Goal: Obtain resource: Download file/media

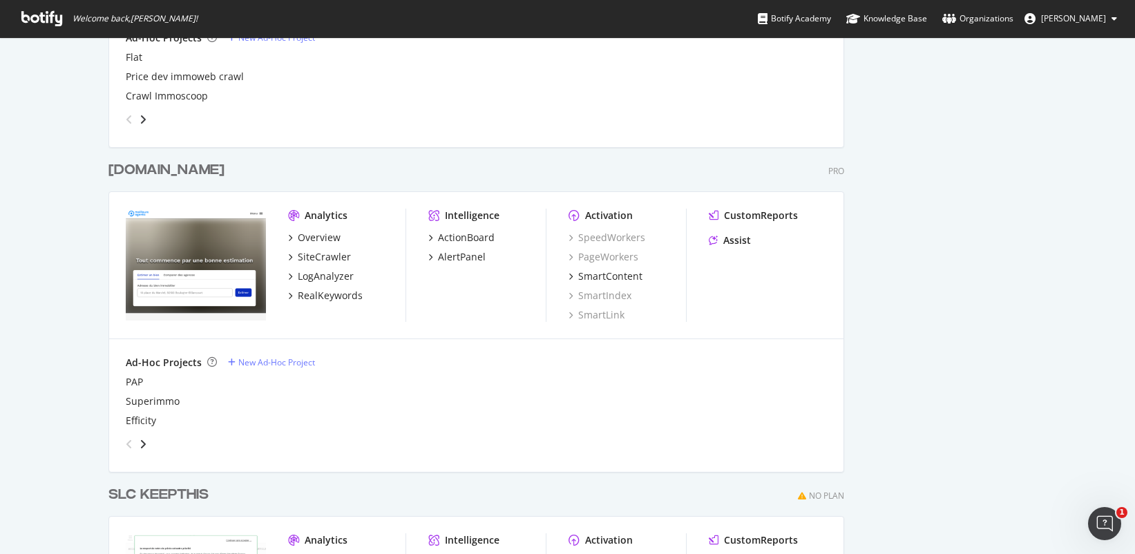
scroll to position [3615, 0]
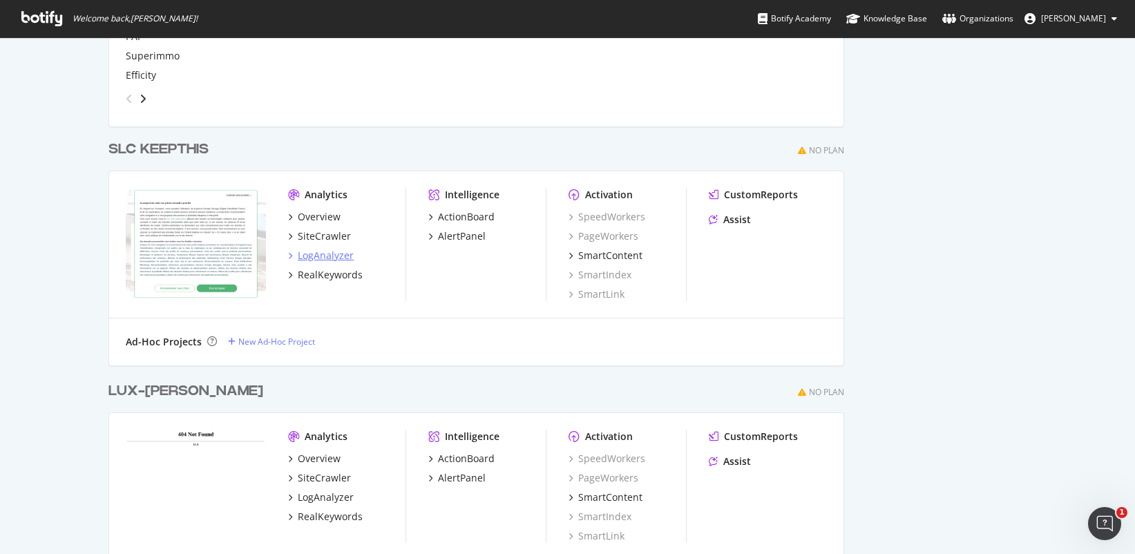
click at [318, 257] on div "LogAnalyzer" at bounding box center [326, 256] width 56 height 14
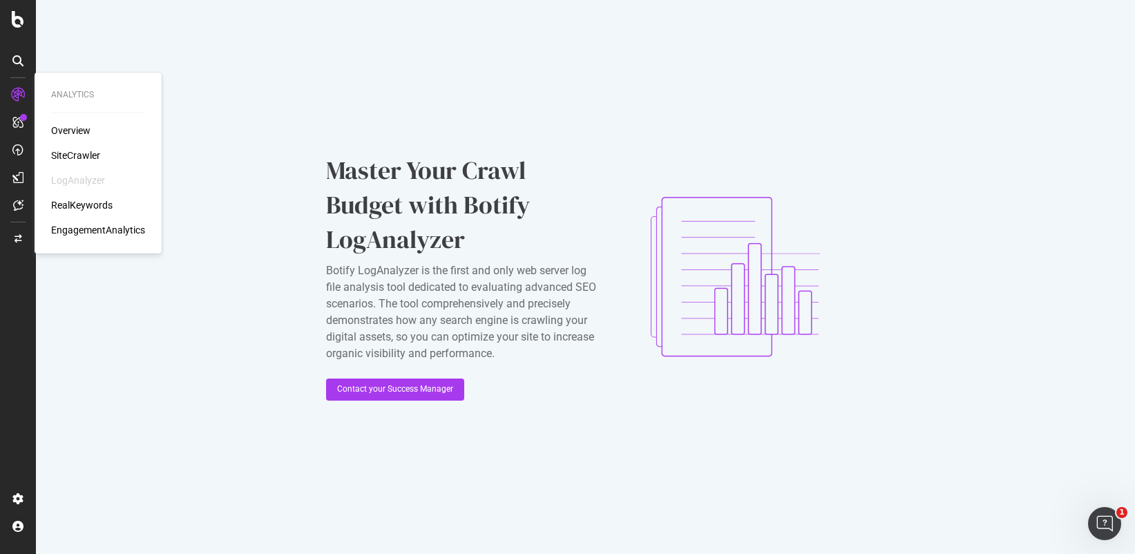
click at [73, 157] on div "SiteCrawler" at bounding box center [75, 156] width 49 height 14
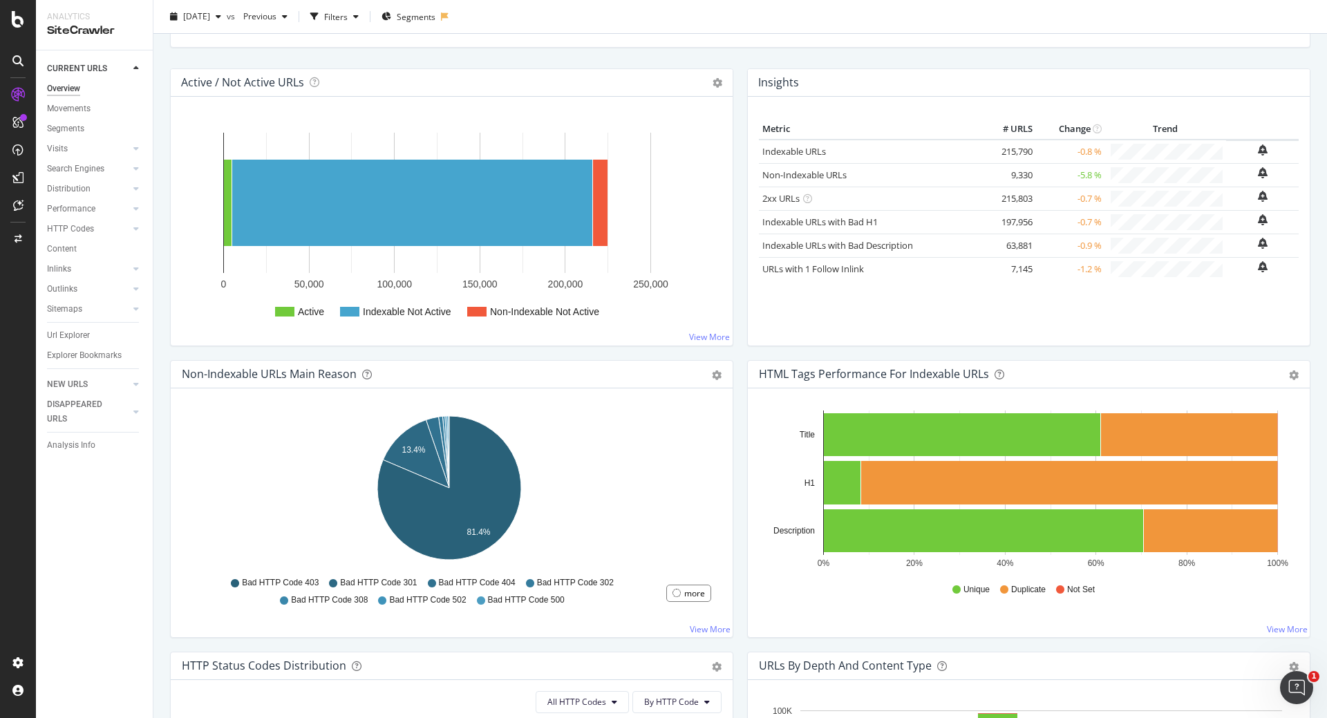
scroll to position [164, 0]
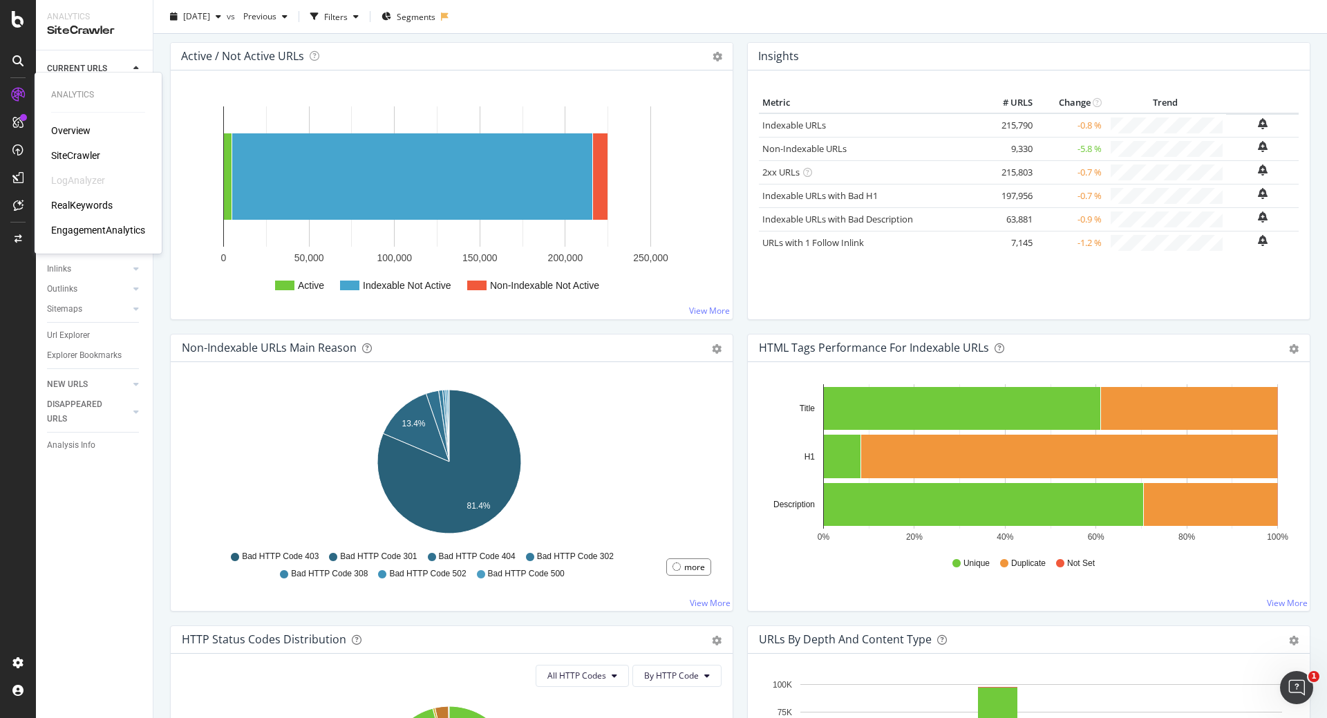
click at [65, 153] on div "SiteCrawler" at bounding box center [75, 156] width 49 height 14
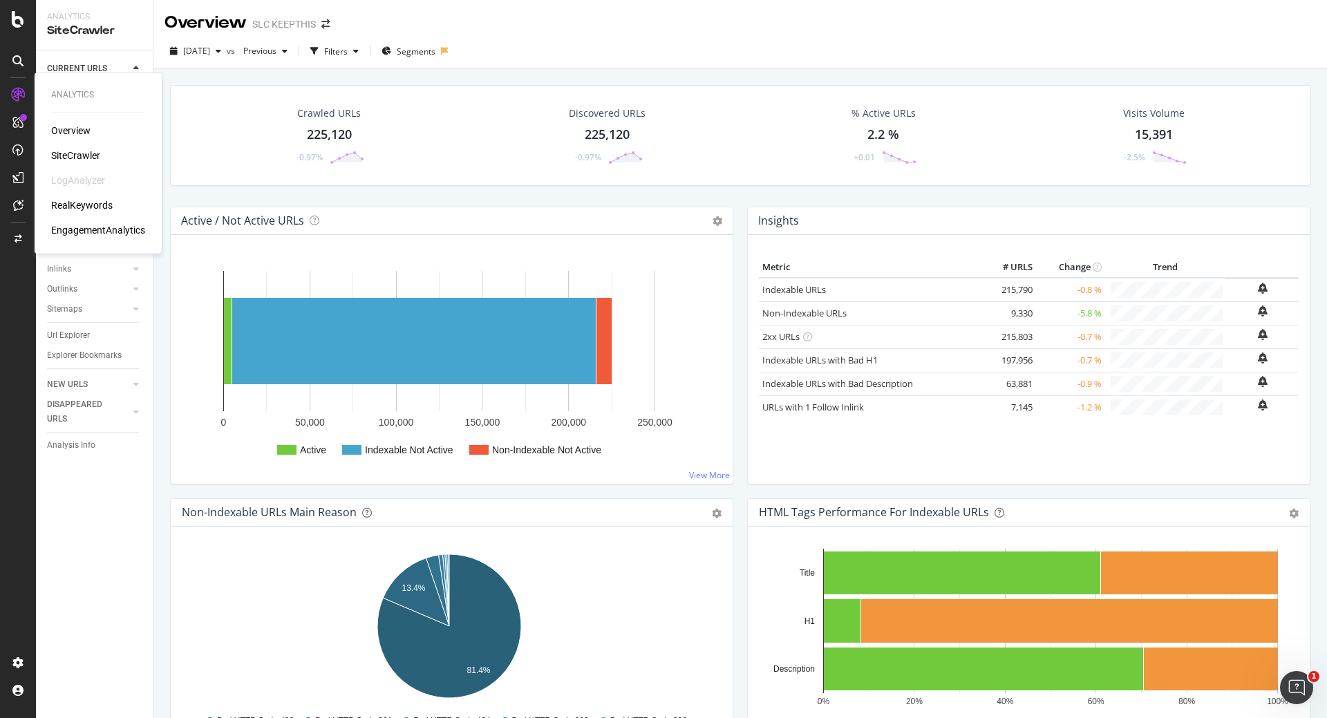
click at [77, 155] on div "SiteCrawler" at bounding box center [75, 156] width 49 height 14
click at [72, 133] on div "Segments" at bounding box center [65, 129] width 37 height 15
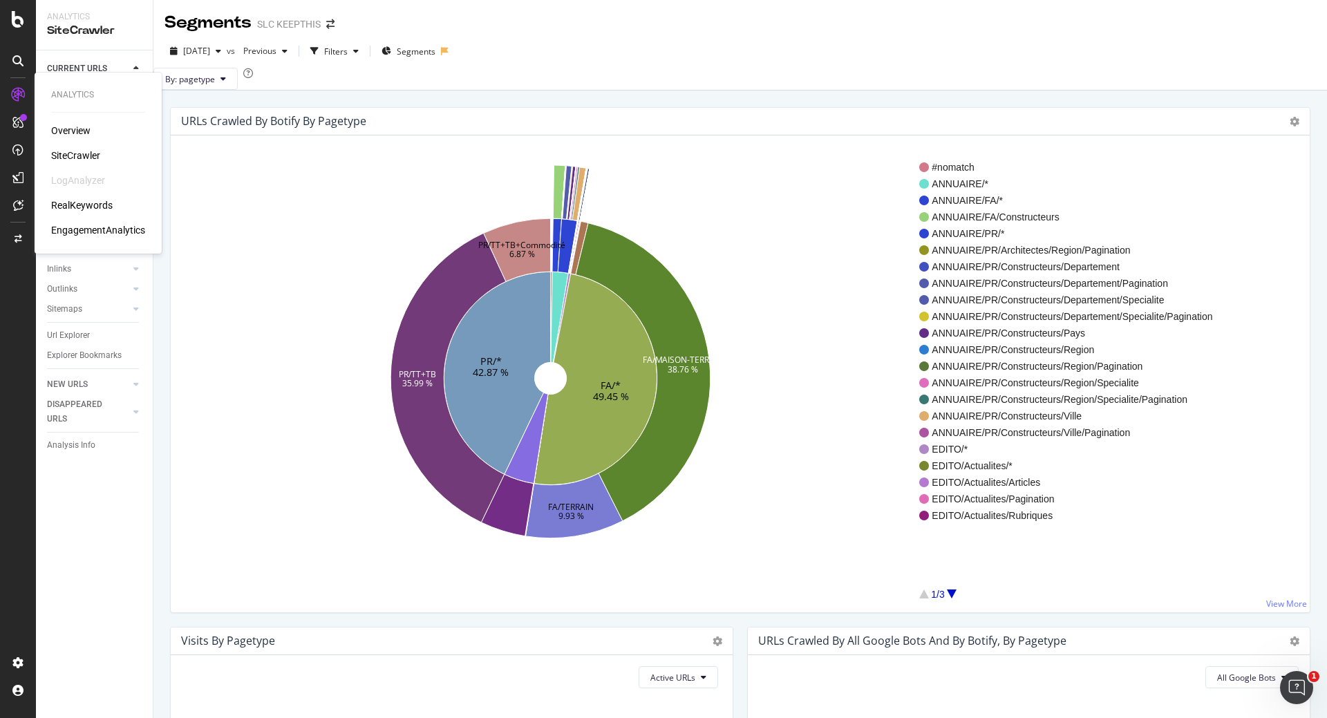
click at [81, 151] on div "SiteCrawler" at bounding box center [75, 156] width 49 height 14
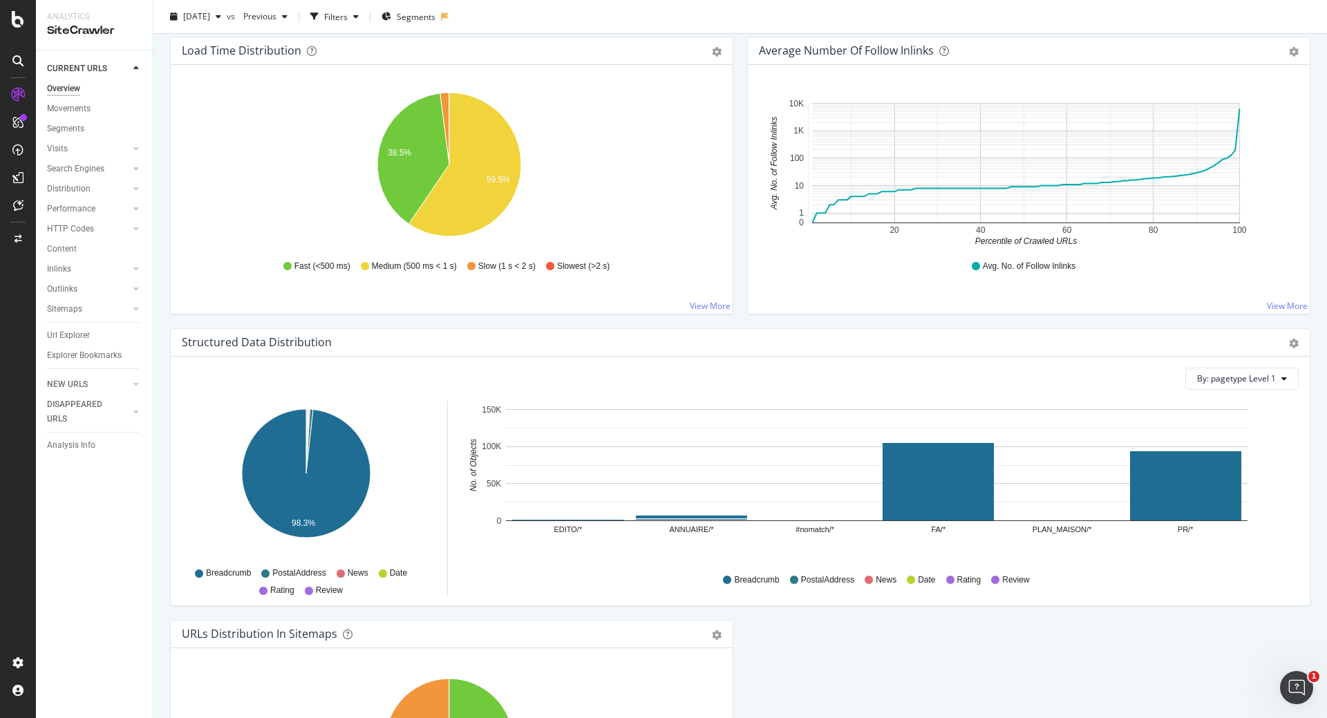
scroll to position [1039, 0]
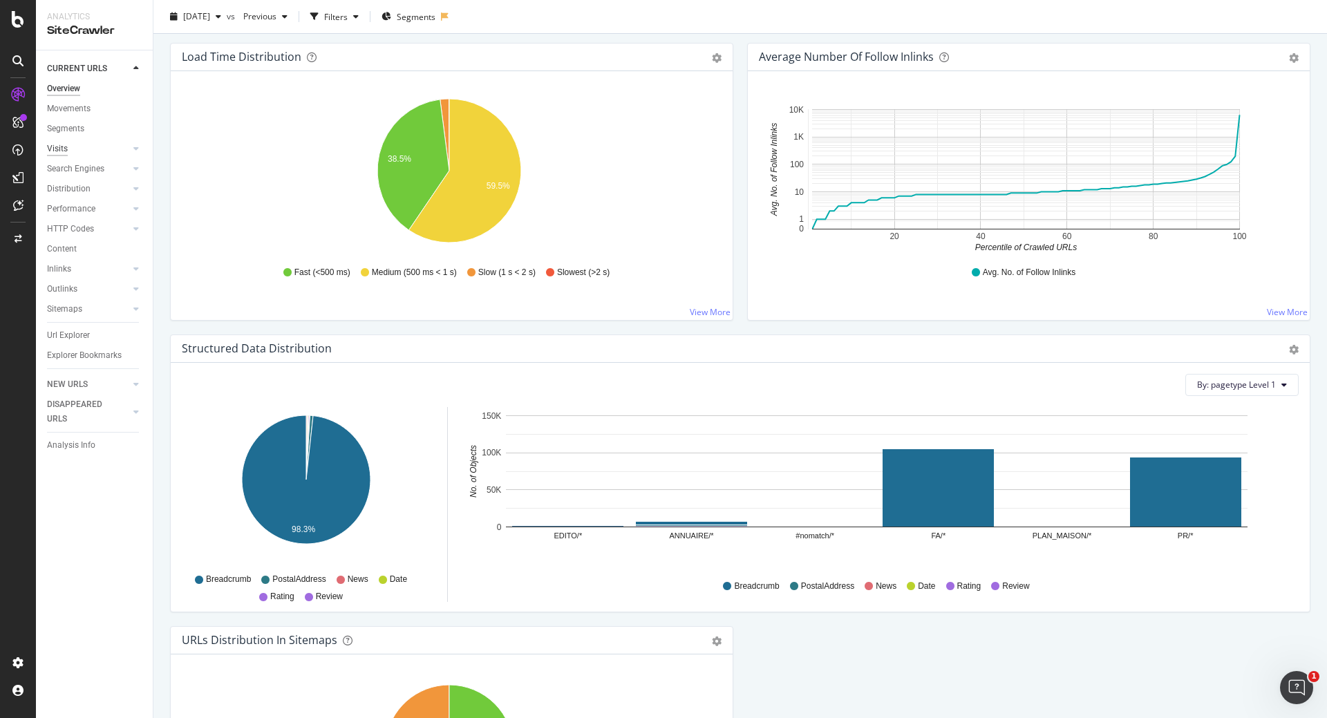
click at [58, 146] on div "Visits" at bounding box center [57, 149] width 21 height 15
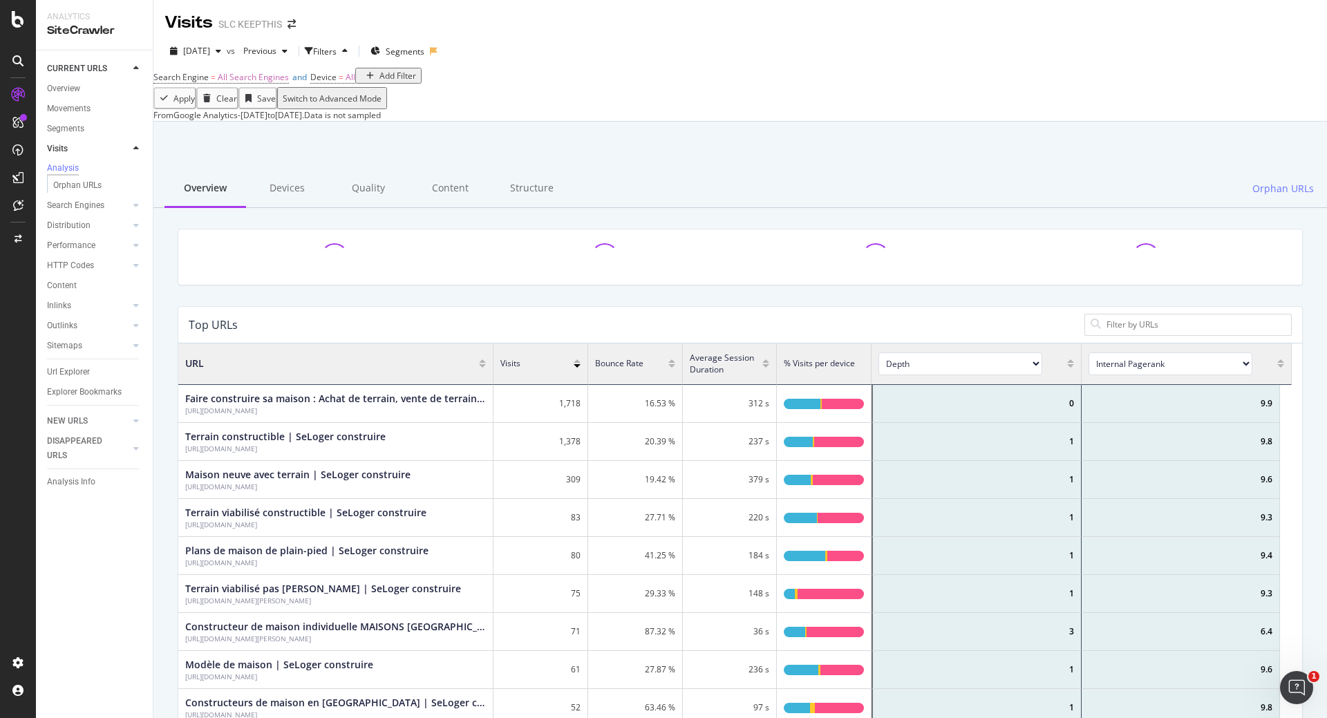
scroll to position [404, 1103]
click at [66, 85] on div "Overview" at bounding box center [63, 89] width 33 height 15
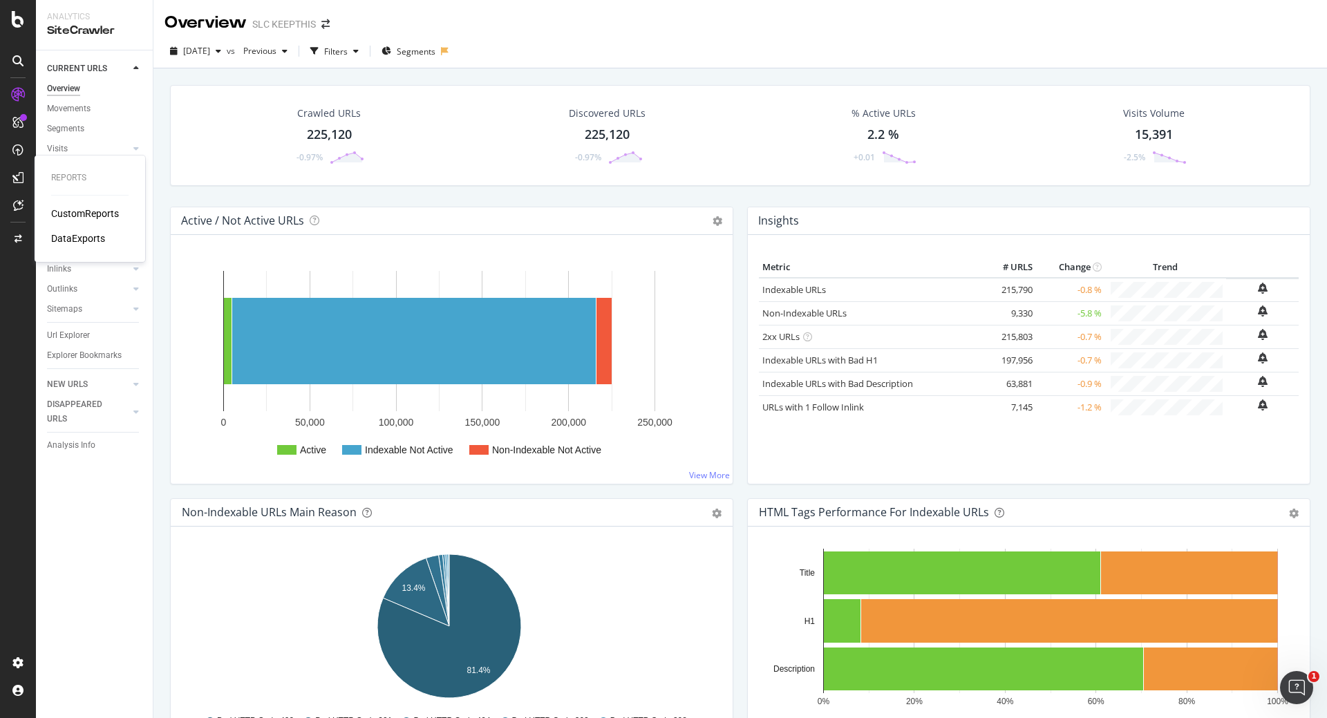
click at [74, 239] on div "DataExports" at bounding box center [78, 238] width 54 height 14
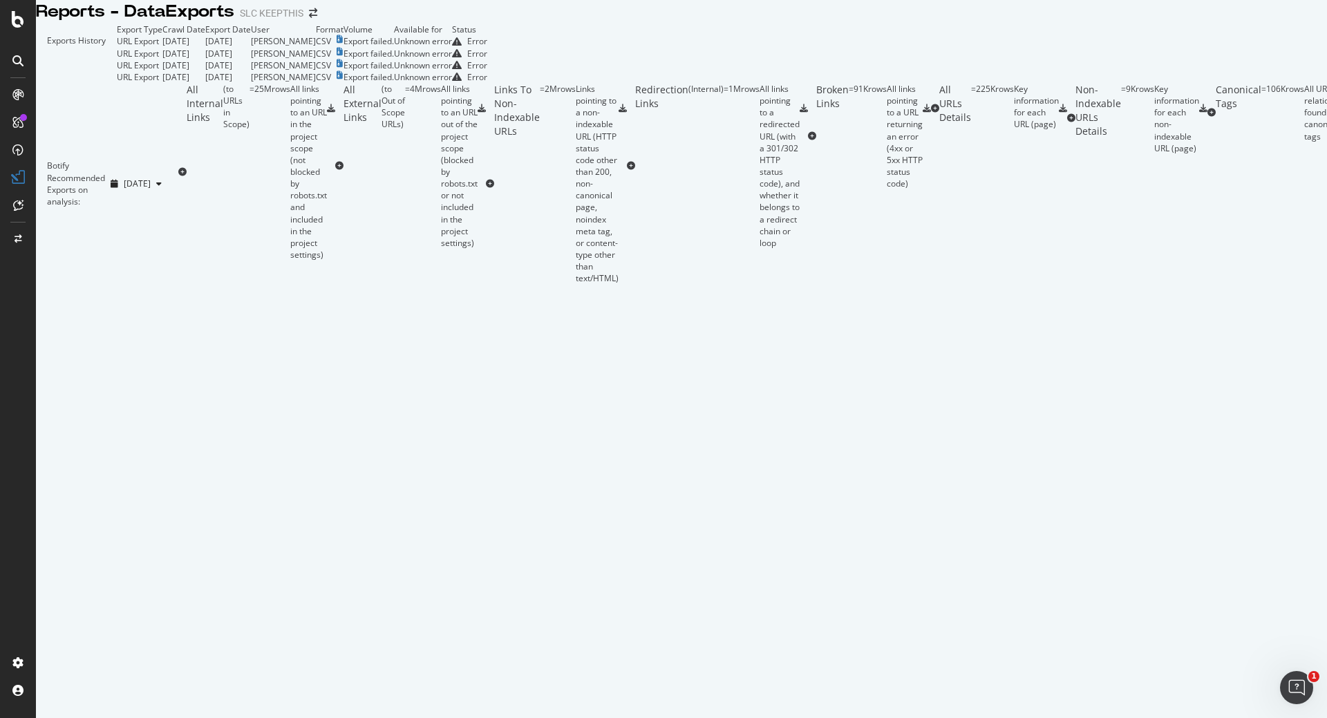
click at [487, 47] on div "Error" at bounding box center [477, 41] width 20 height 12
click at [343, 44] on icon at bounding box center [340, 39] width 6 height 8
